Goal: Obtain resource: Obtain resource

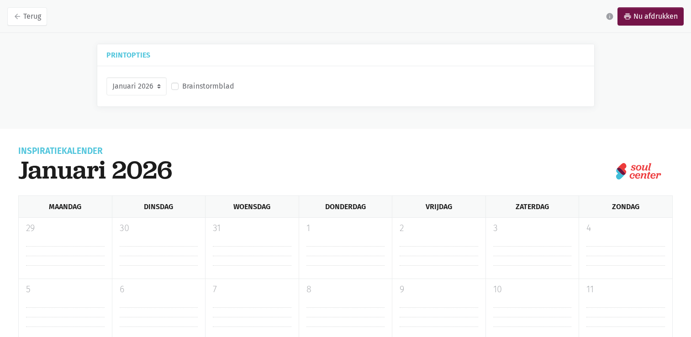
select select "1-2026"
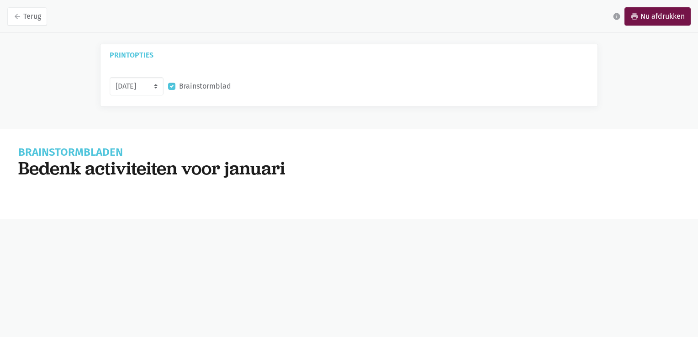
select select "1-2026"
click at [153, 179] on div "Brainstormbladen Bedenk activiteiten voor januari Jouw activiteiten Zend activi…" at bounding box center [349, 174] width 698 height 90
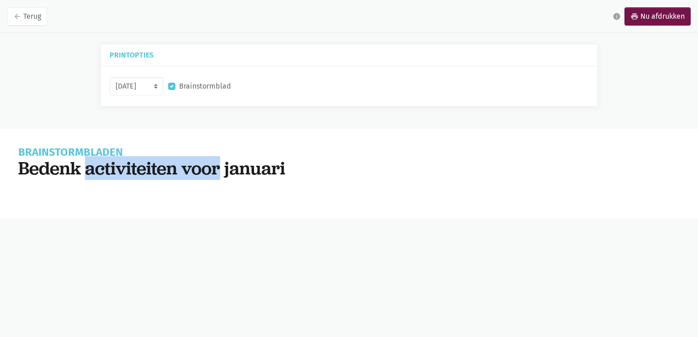
drag, startPoint x: 153, startPoint y: 179, endPoint x: 198, endPoint y: 226, distance: 64.9
click at [198, 226] on html "notification_important Opgepast Je gebruikt een verouderde internet browser waa…" at bounding box center [349, 120] width 698 height 241
click at [162, 87] on select "Oktober November December [DATE]" at bounding box center [137, 86] width 54 height 18
